Goal: Information Seeking & Learning: Learn about a topic

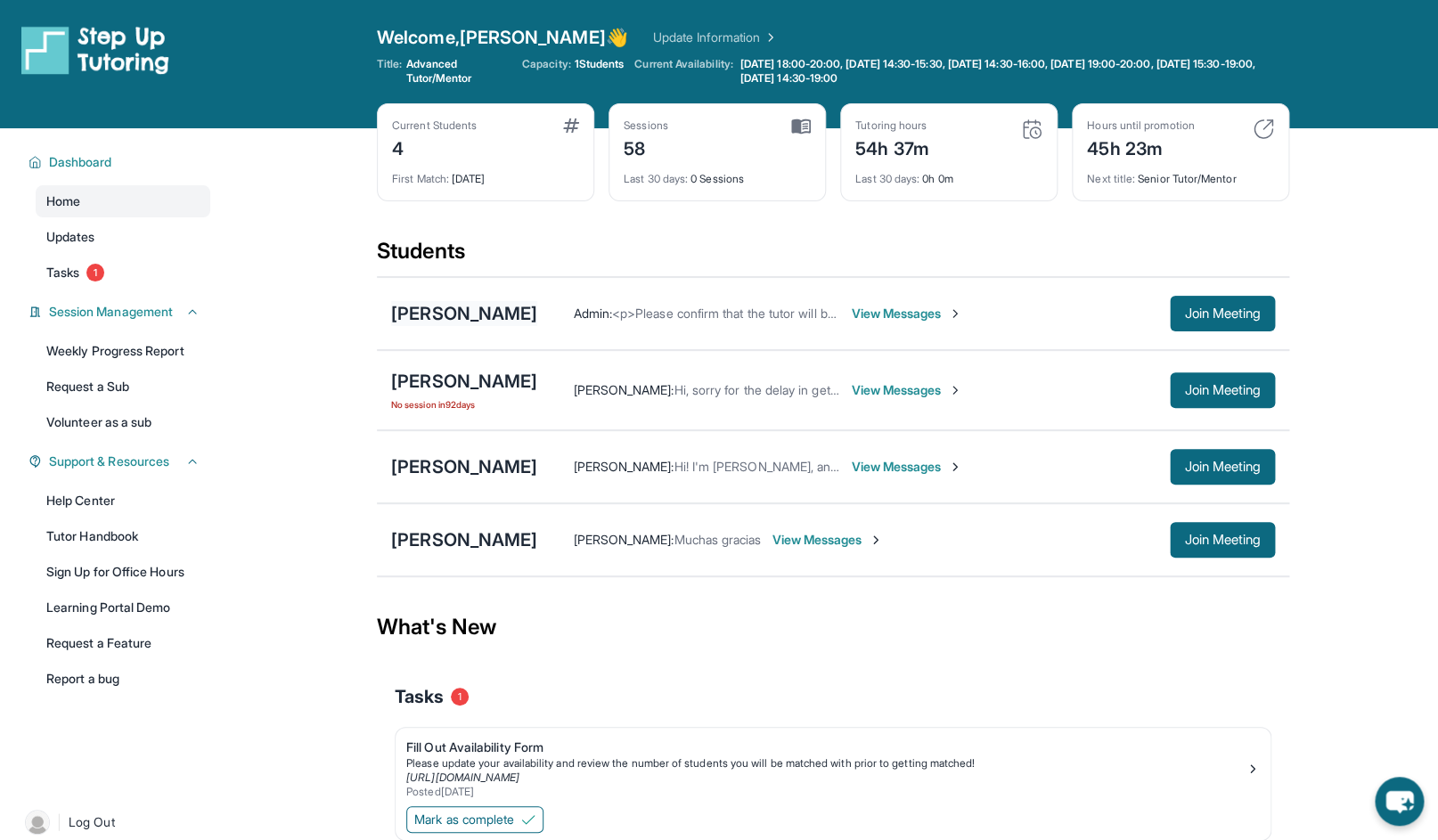
click at [537, 308] on div "[PERSON_NAME]" at bounding box center [463, 314] width 146 height 25
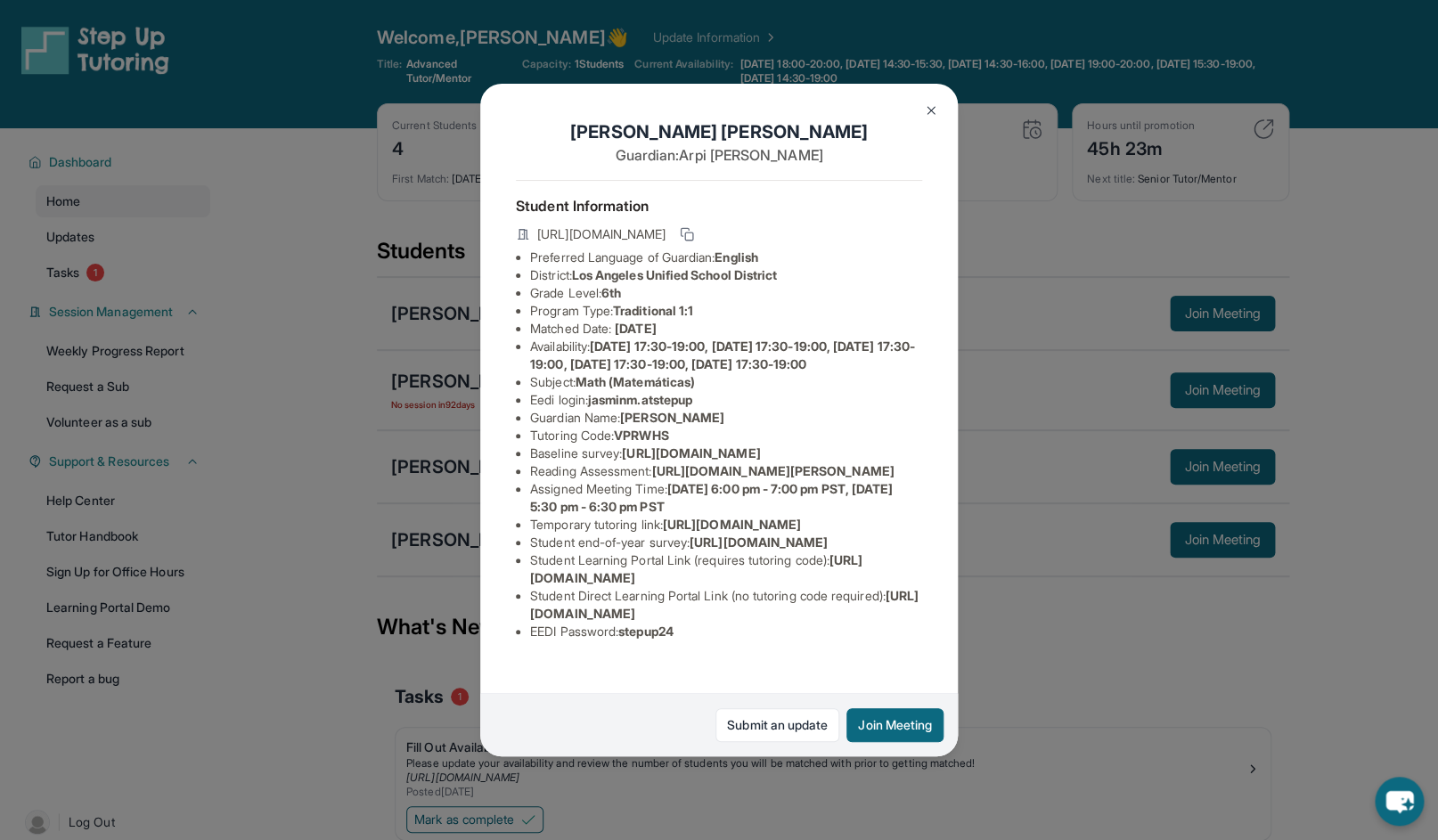
click at [388, 361] on div "[PERSON_NAME] Guardian: [PERSON_NAME] Student Information [URL][DOMAIN_NAME] Pr…" at bounding box center [719, 420] width 1438 height 840
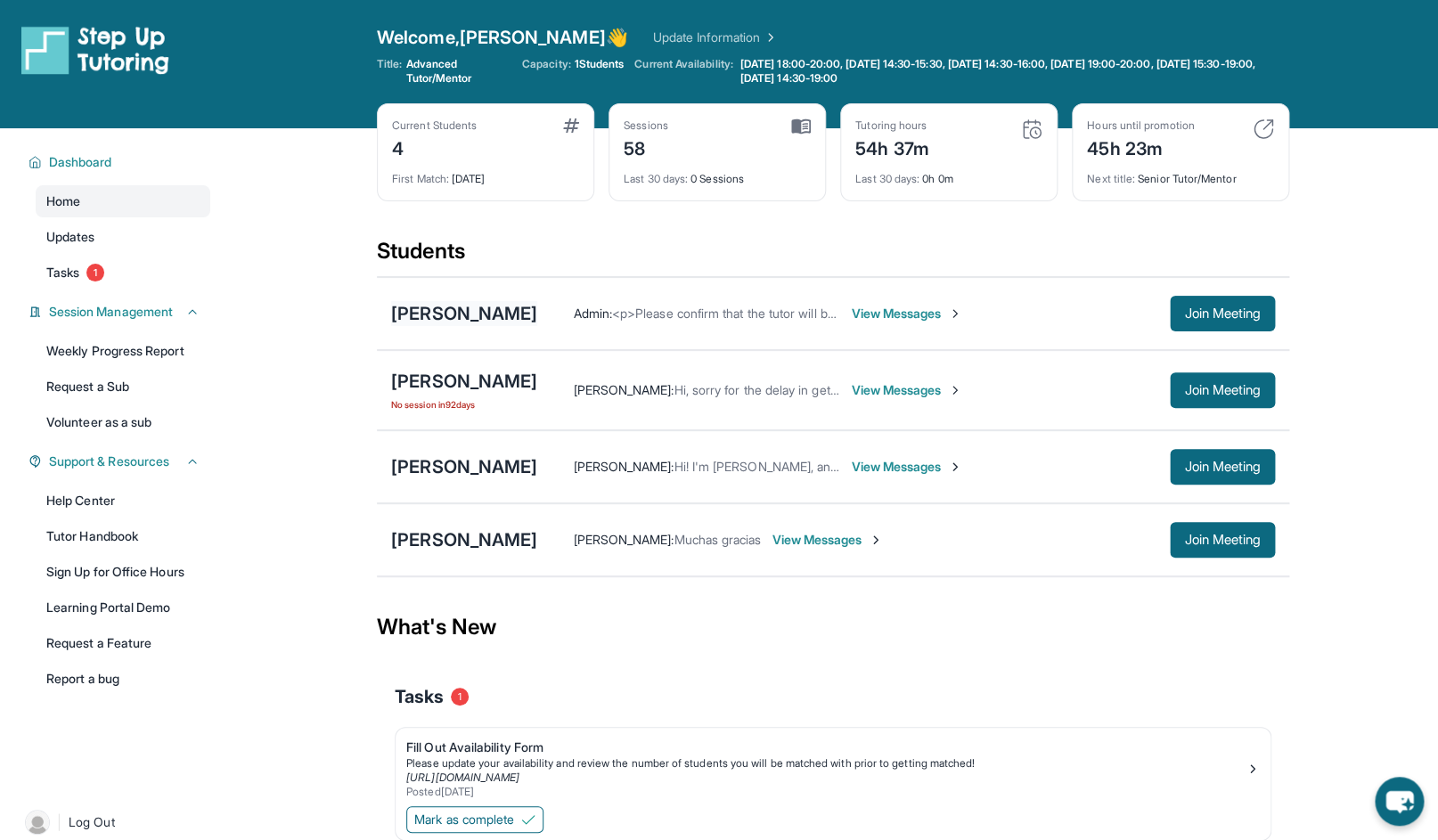
click at [504, 317] on div "[PERSON_NAME]" at bounding box center [463, 314] width 146 height 25
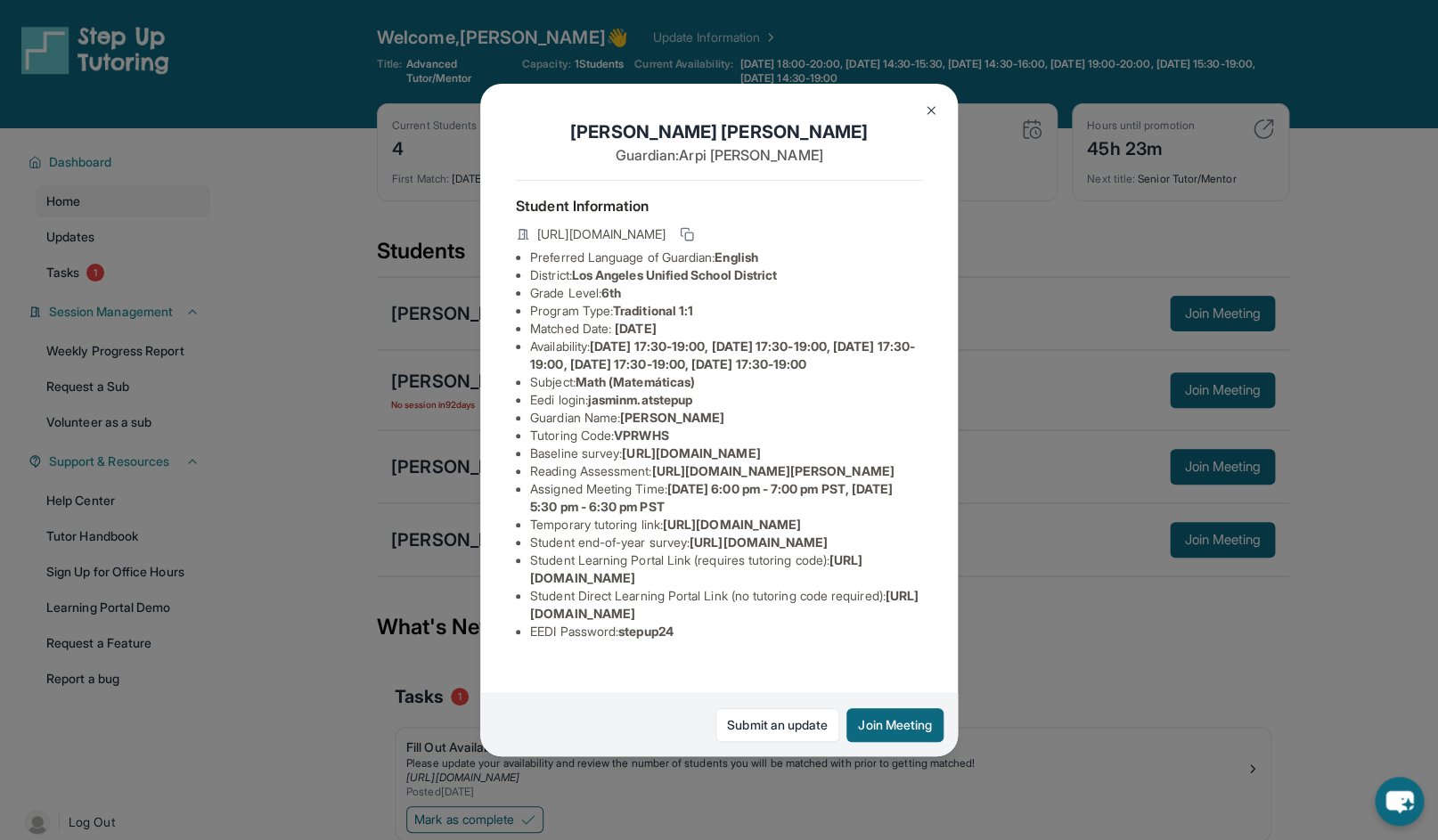
scroll to position [77, 58]
click at [994, 569] on div "[PERSON_NAME] Guardian: [PERSON_NAME] Student Information [URL][DOMAIN_NAME] Pr…" at bounding box center [719, 420] width 1438 height 840
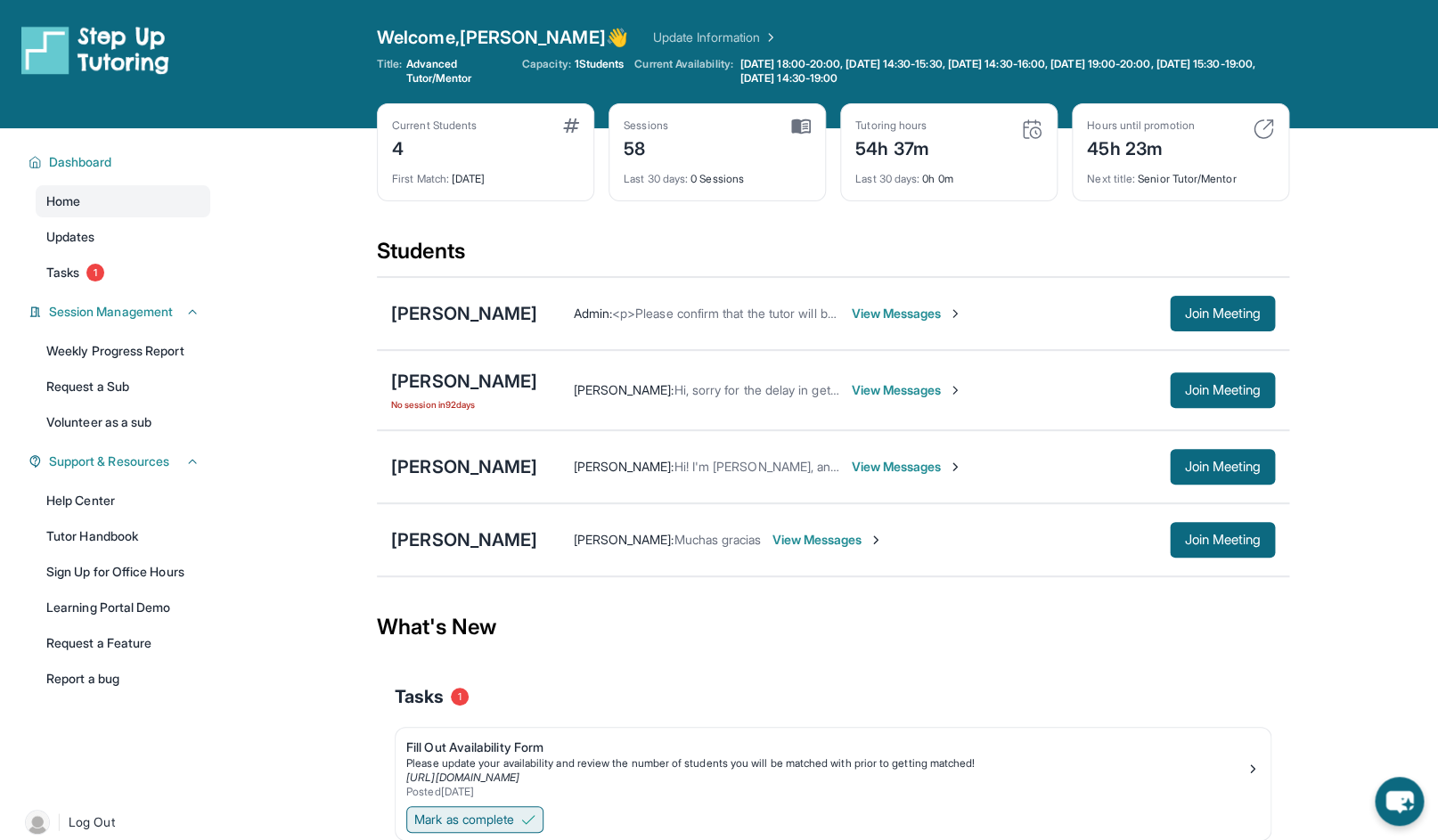
click at [529, 820] on img at bounding box center [527, 819] width 14 height 14
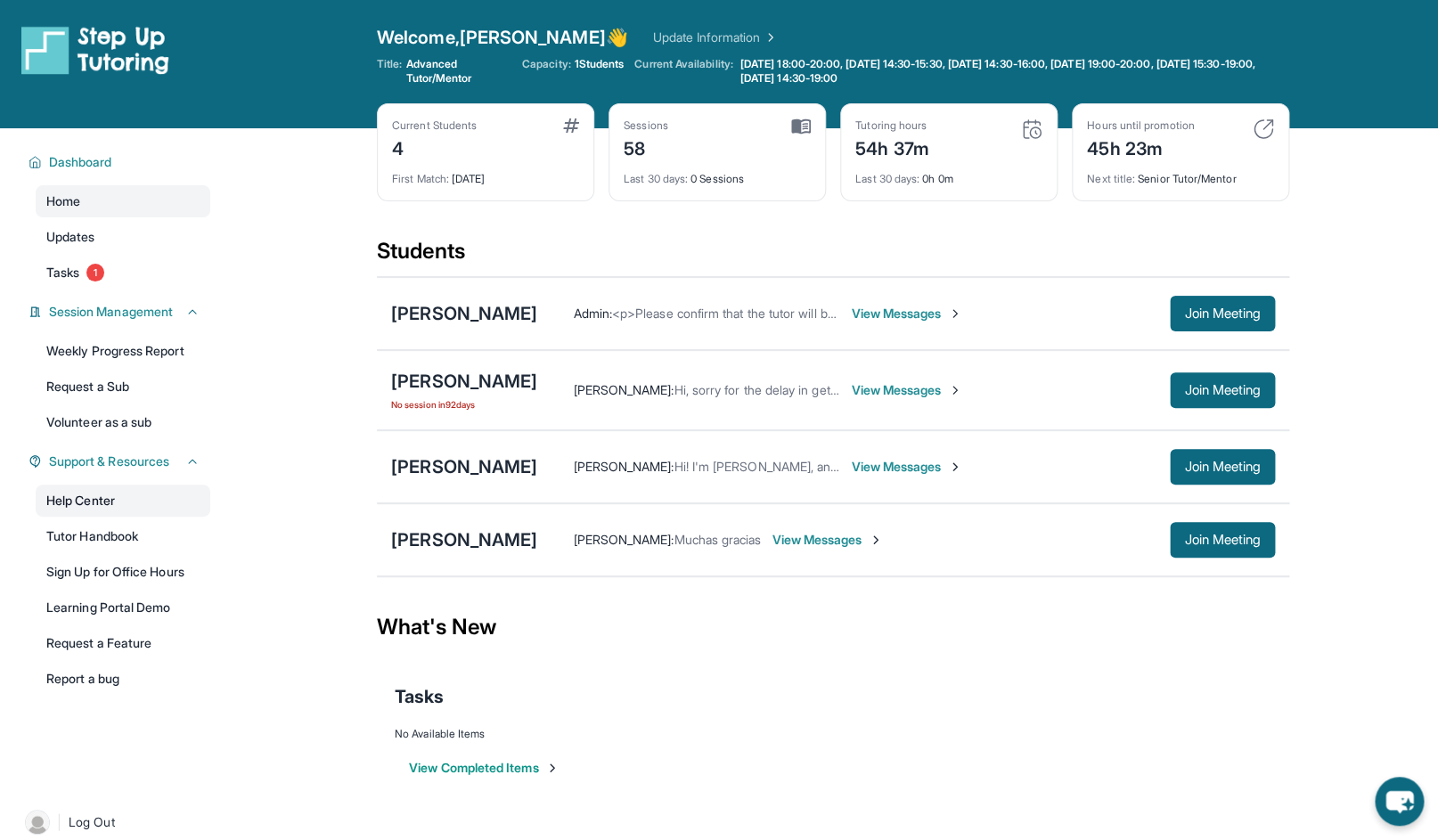
click at [115, 515] on link "Help Center" at bounding box center [122, 501] width 175 height 32
click at [1060, 74] on span "[DATE] 18:00-20:00, [DATE] 14:30-15:30, [DATE] 14:30-16:00, [DATE] 19:00-20:00,…" at bounding box center [999, 72] width 527 height 29
click at [809, 608] on div "What's New" at bounding box center [832, 626] width 912 height 78
